Goal: Transaction & Acquisition: Purchase product/service

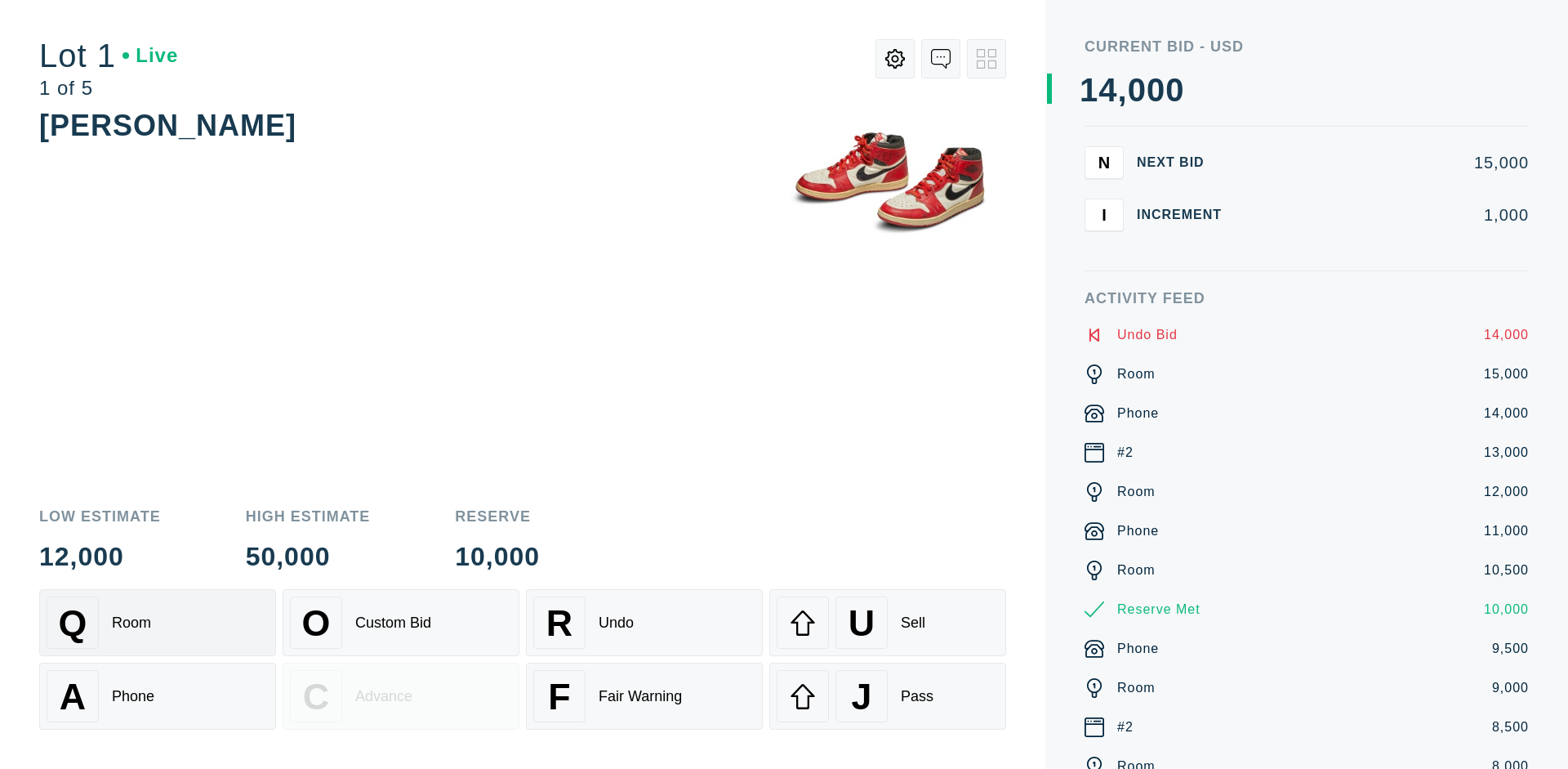
click at [158, 623] on div "Q Room" at bounding box center [158, 622] width 222 height 52
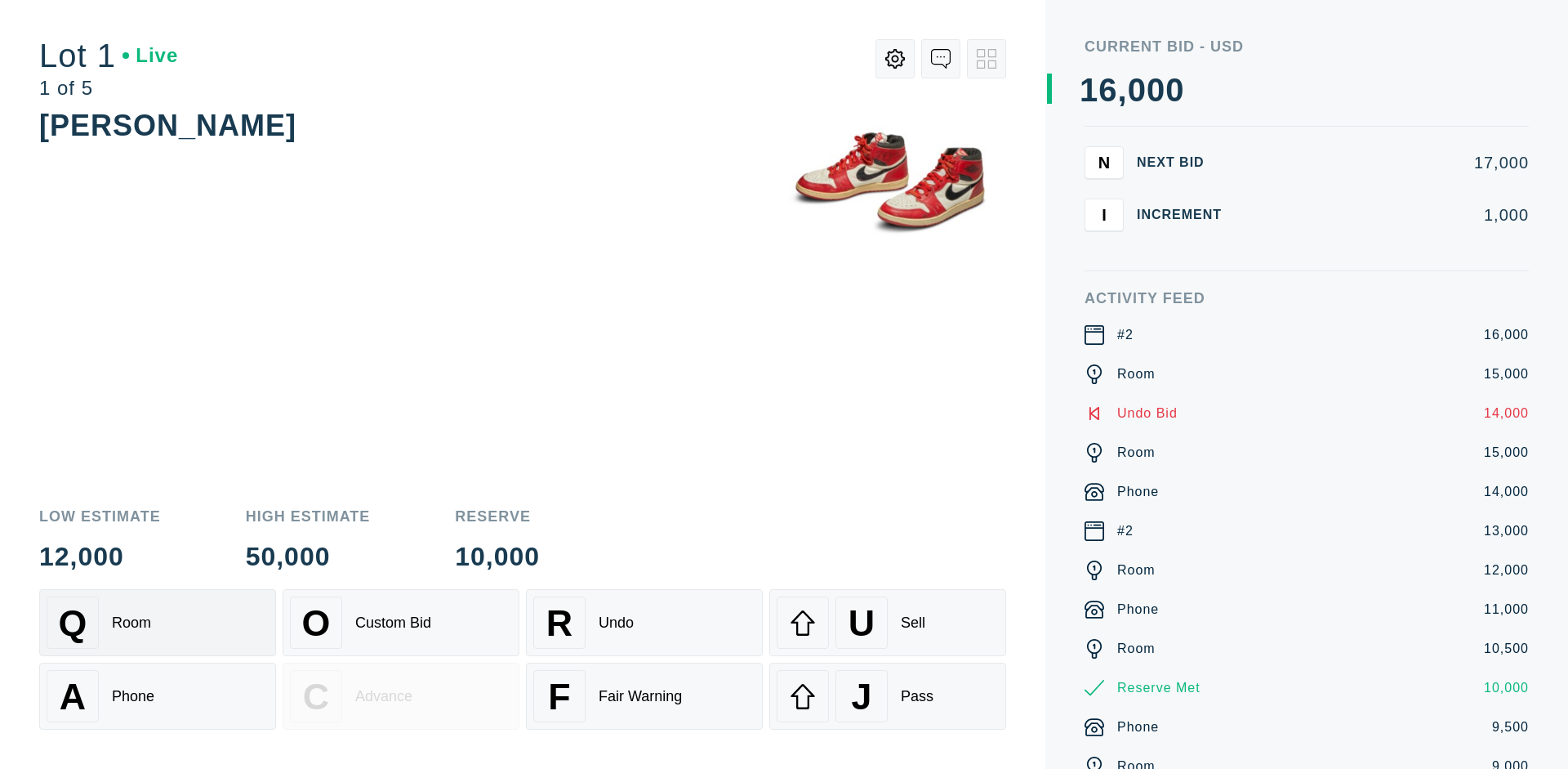
click at [158, 696] on div "A Phone" at bounding box center [158, 695] width 222 height 52
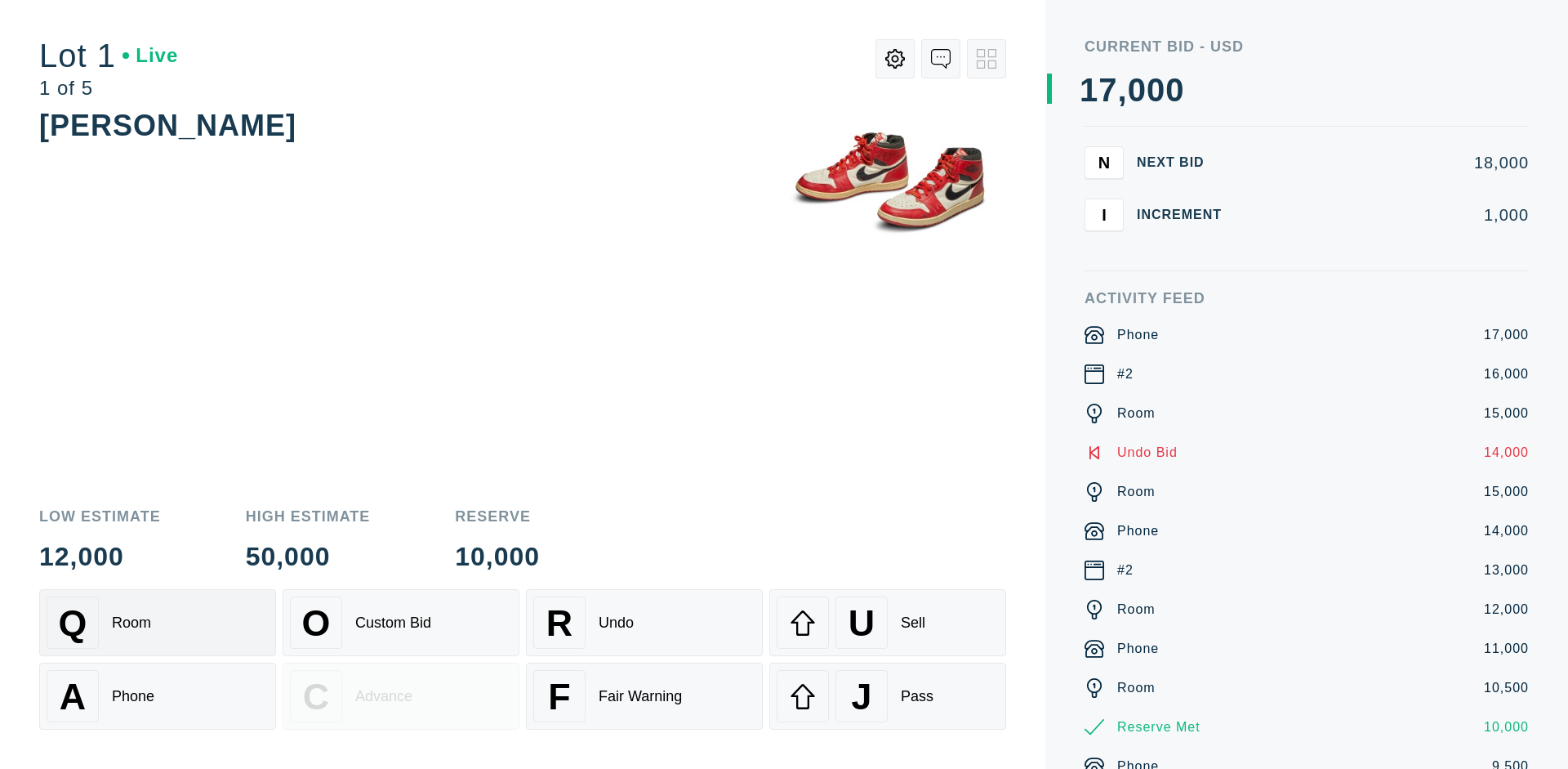
click at [158, 623] on div "Q Room" at bounding box center [158, 622] width 222 height 52
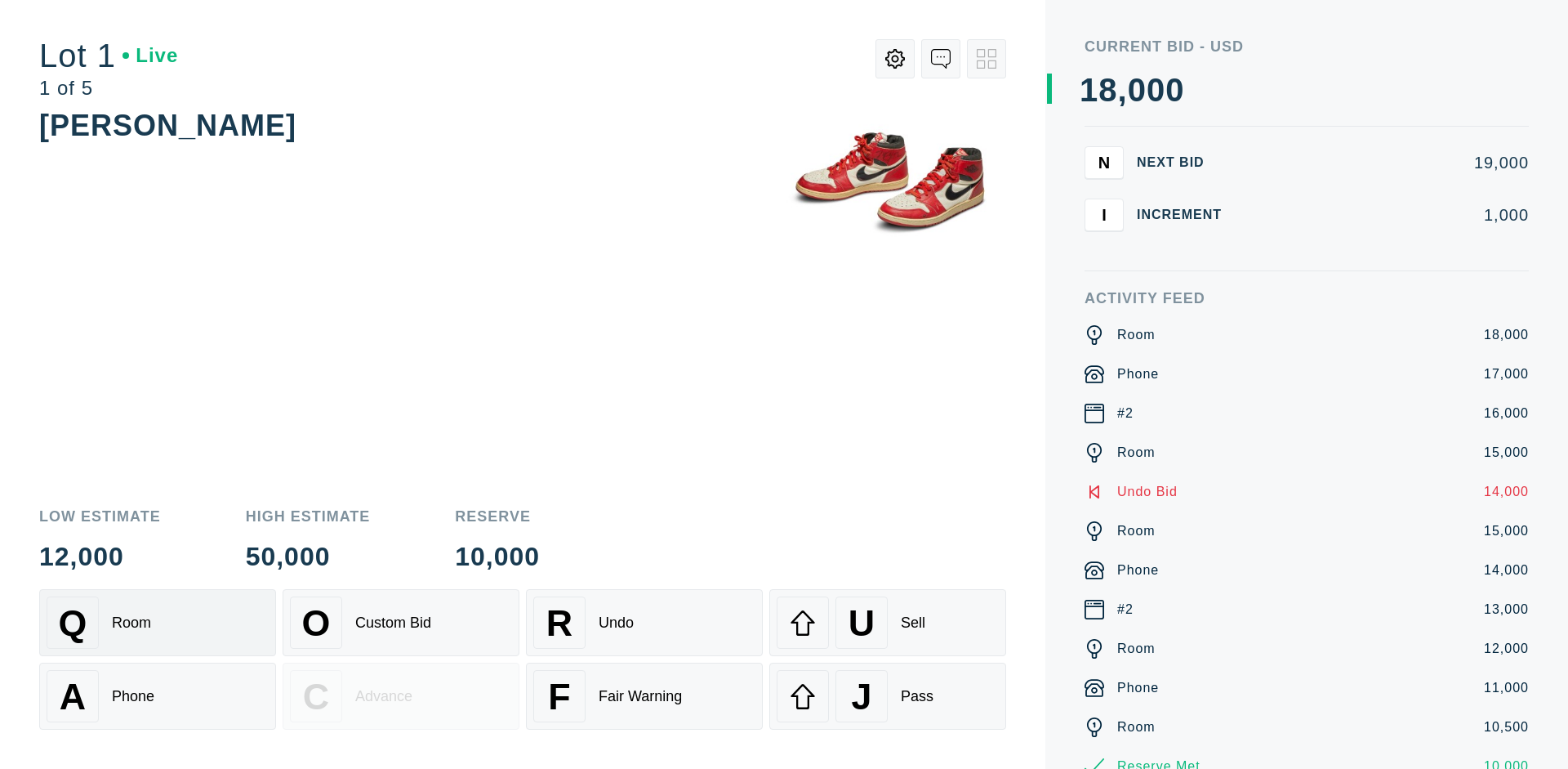
click at [644, 623] on div "R Undo" at bounding box center [644, 622] width 222 height 52
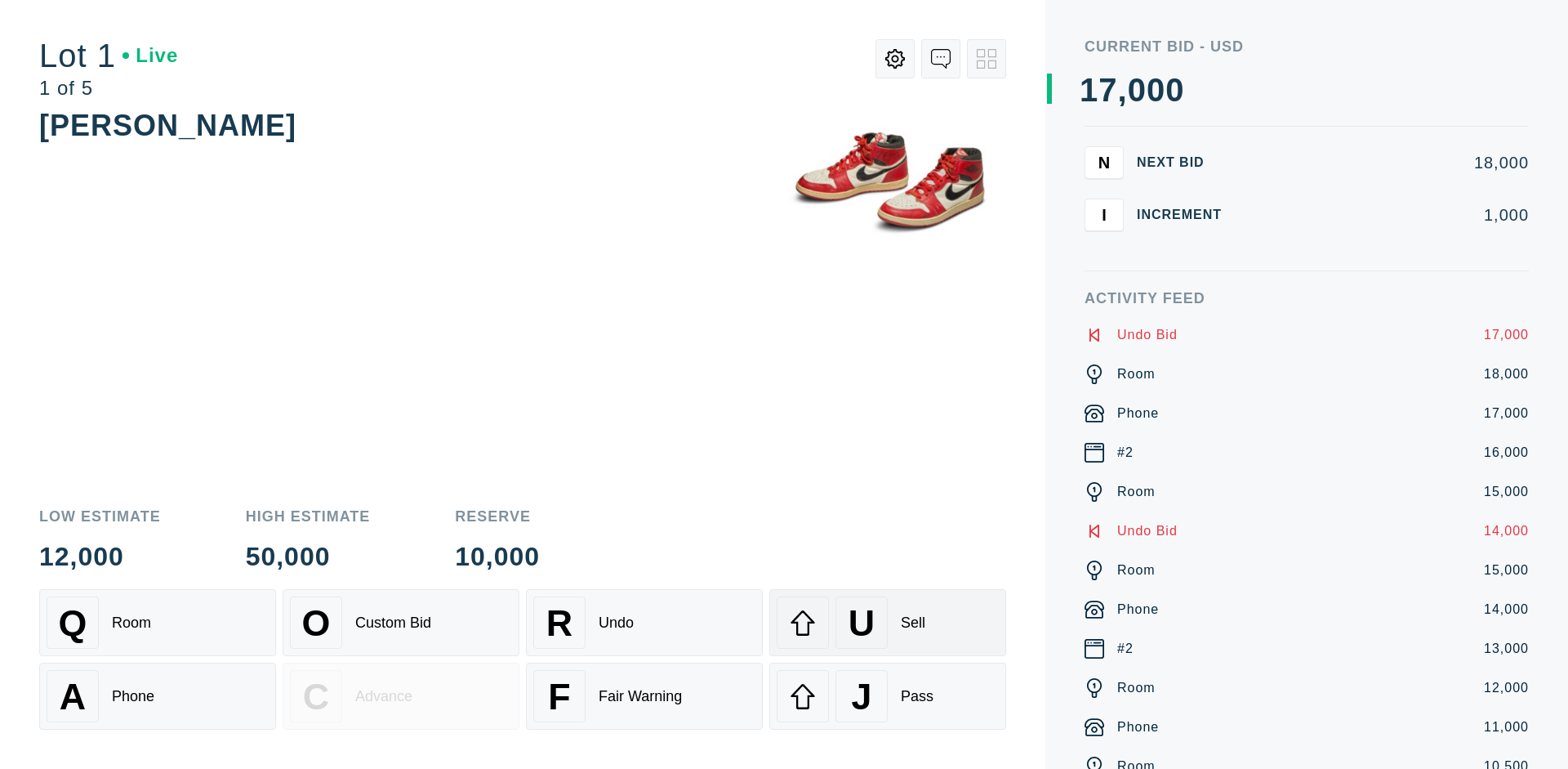
click at [888, 623] on div "U Sell" at bounding box center [888, 622] width 222 height 52
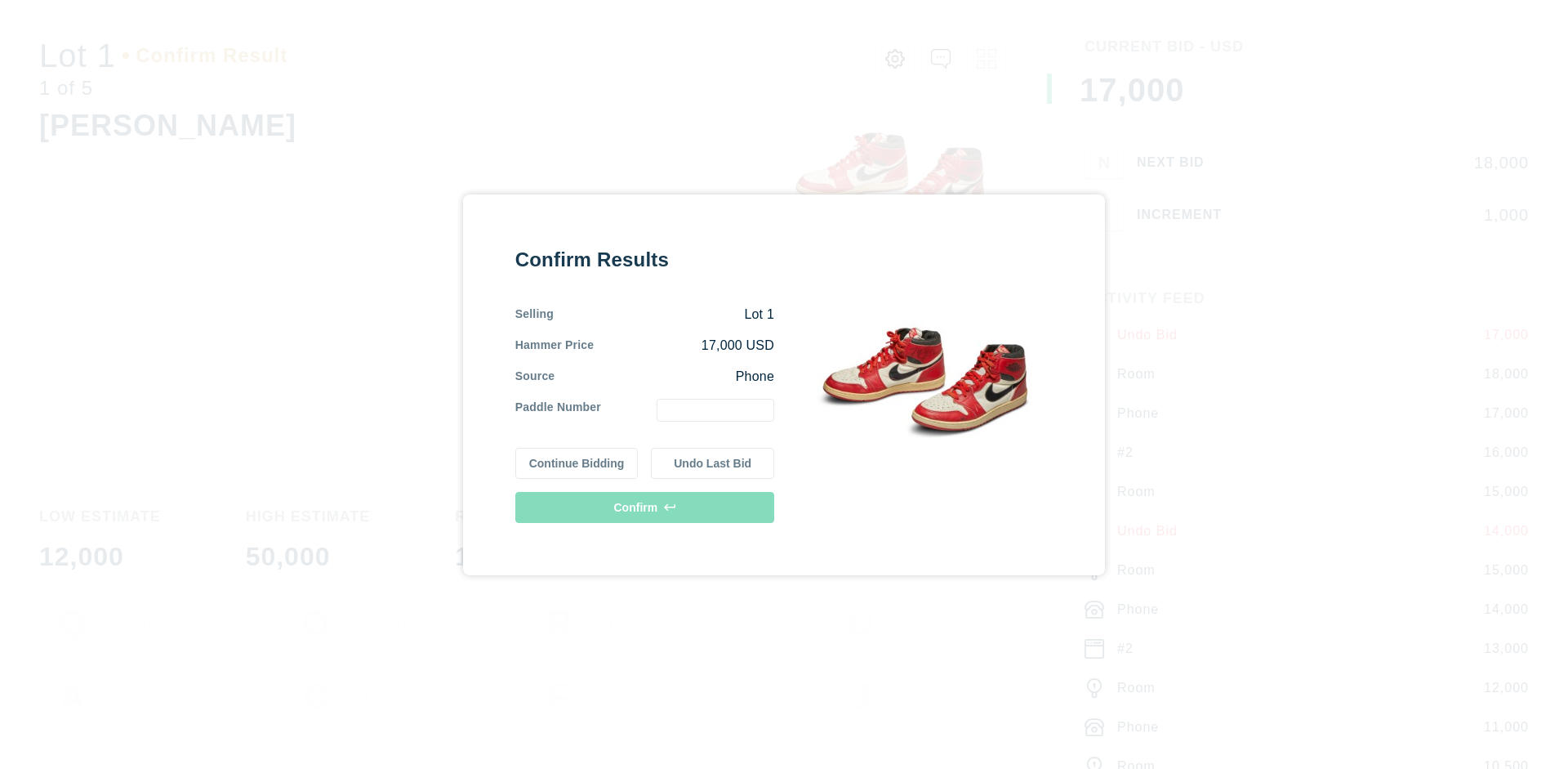
click at [578, 462] on button "Continue Bidding" at bounding box center [577, 462] width 123 height 31
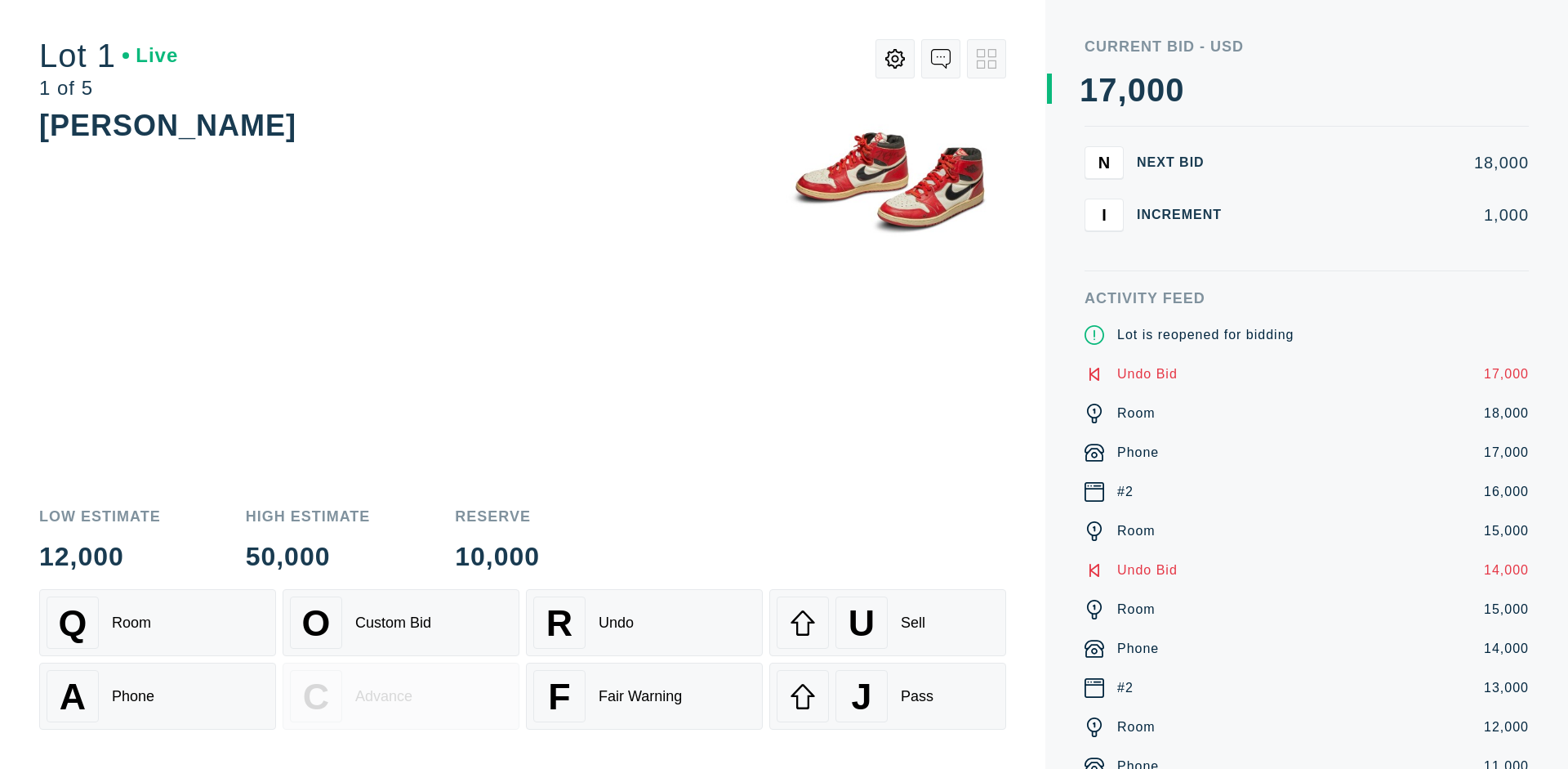
click at [888, 623] on div "U Sell" at bounding box center [888, 622] width 222 height 52
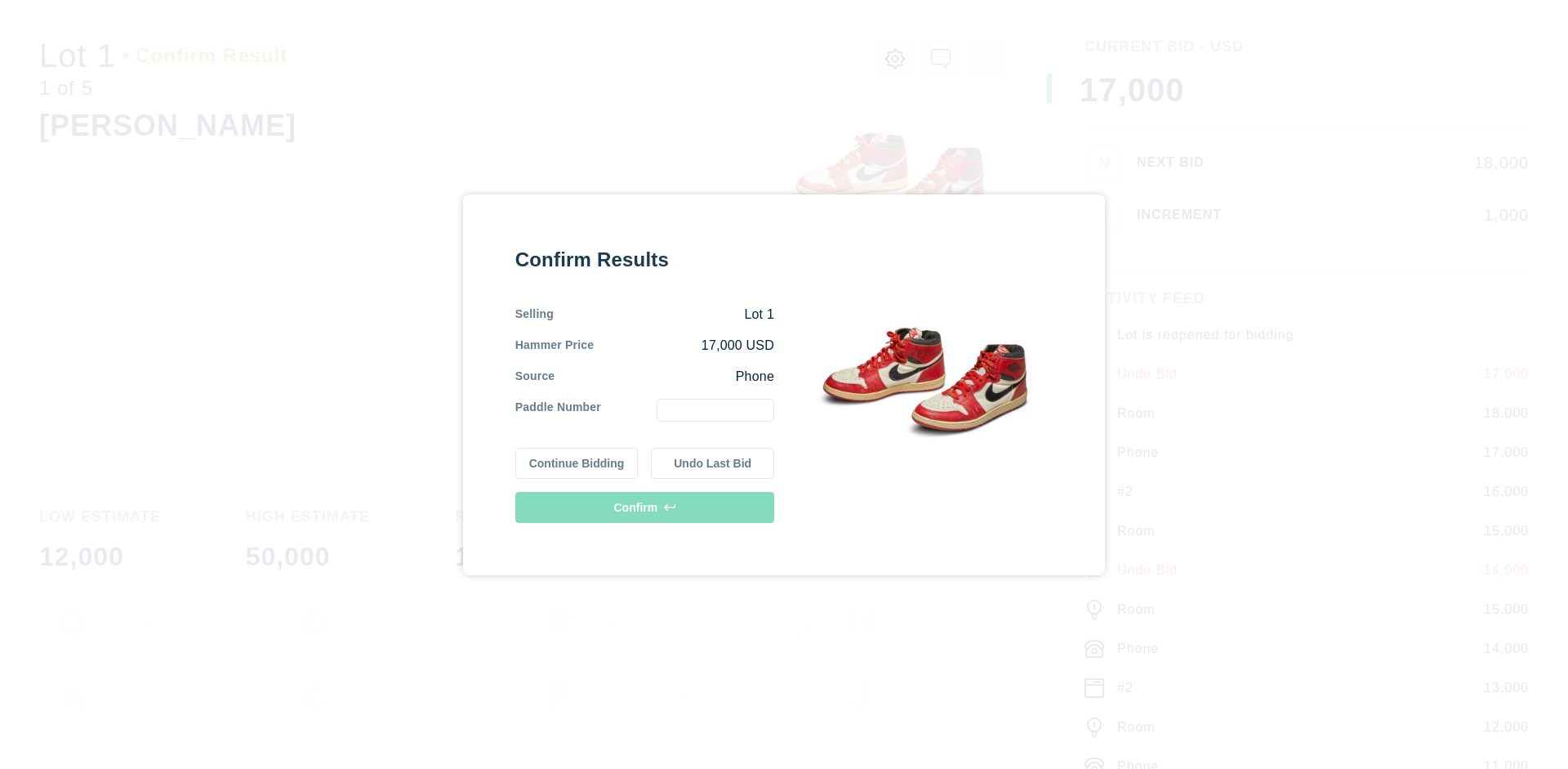
click at [713, 462] on button "Undo Last Bid" at bounding box center [712, 462] width 123 height 31
click at [578, 460] on button "Continue Bidding" at bounding box center [577, 462] width 123 height 31
